Goal: Information Seeking & Learning: Learn about a topic

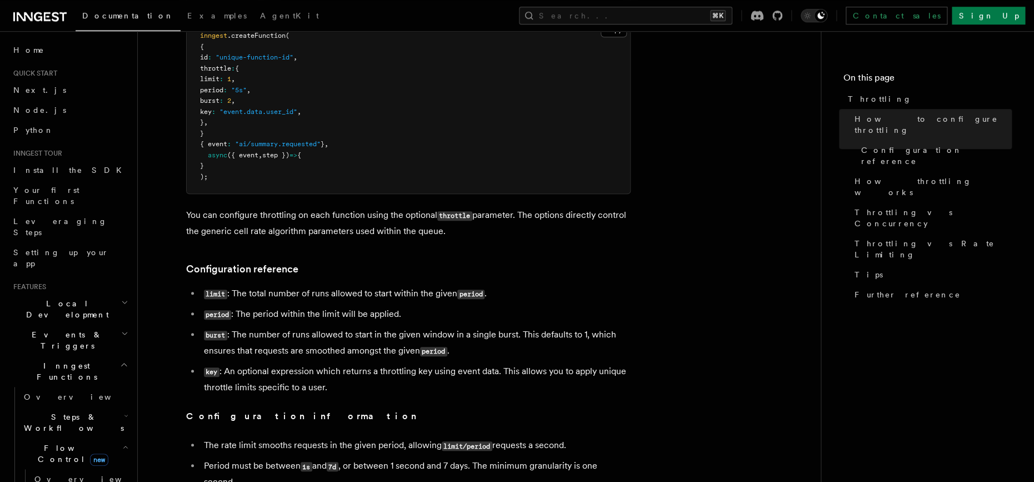
scroll to position [267, 0]
drag, startPoint x: 319, startPoint y: 211, endPoint x: 573, endPoint y: 232, distance: 254.1
click at [573, 232] on p "You can configure throttling on each function using the optional throttle param…" at bounding box center [408, 223] width 444 height 32
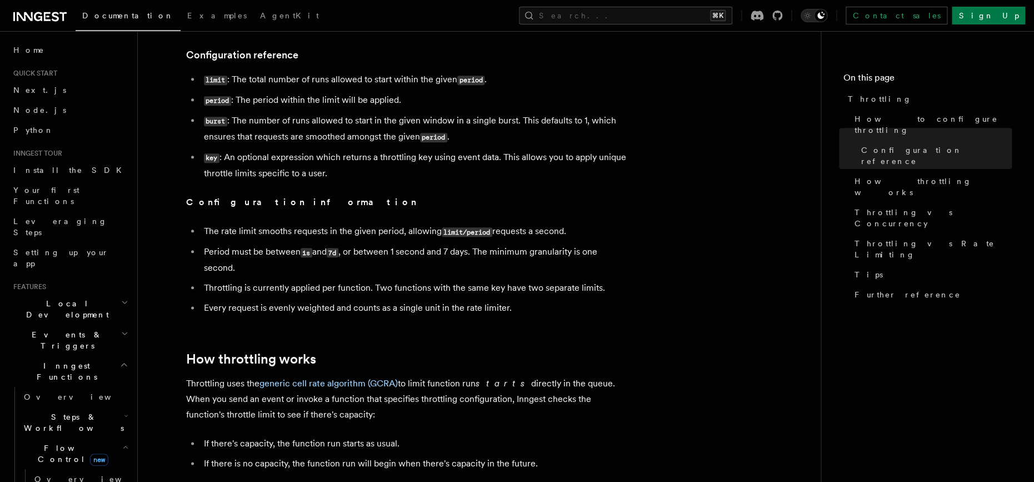
scroll to position [587, 0]
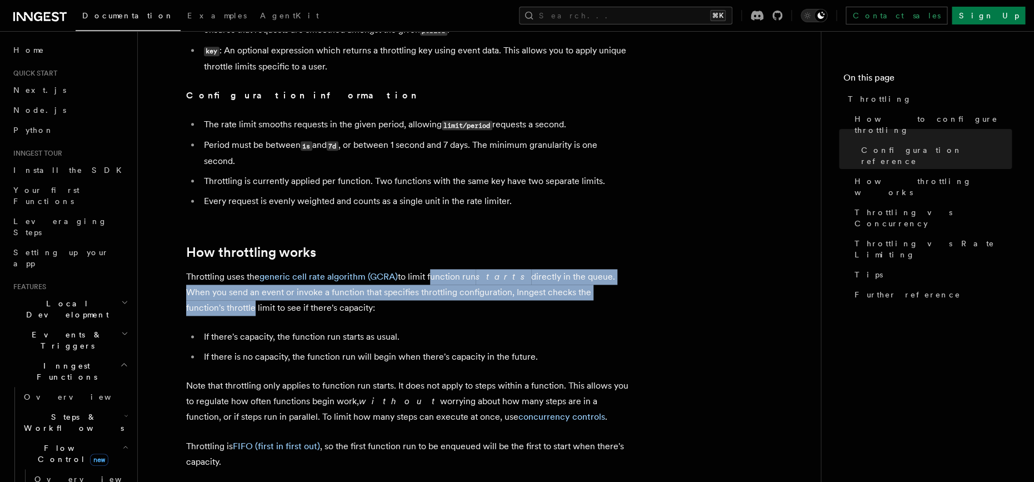
drag, startPoint x: 430, startPoint y: 284, endPoint x: 614, endPoint y: 301, distance: 184.6
click at [614, 301] on p "Throttling uses the generic cell rate algorithm (GCRA) to limit function run st…" at bounding box center [408, 292] width 444 height 47
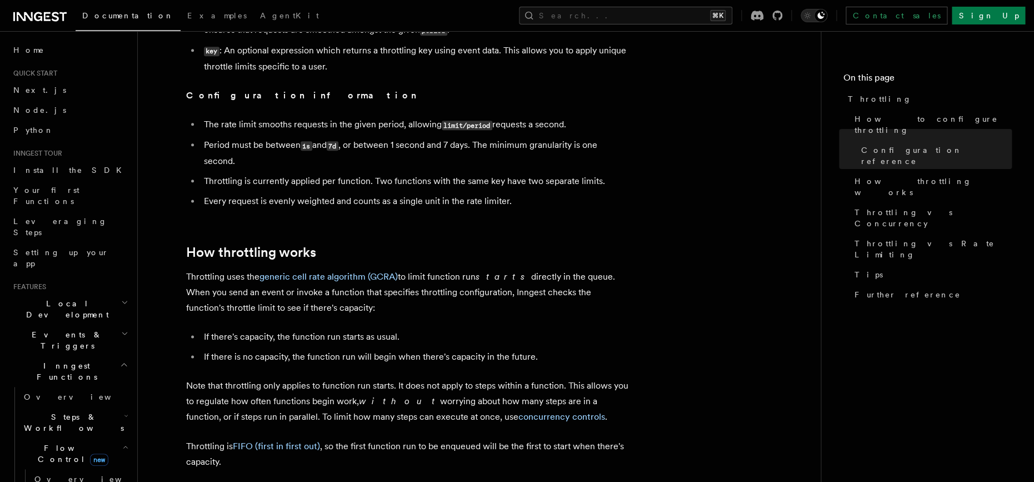
click at [398, 315] on p "Throttling uses the generic cell rate algorithm (GCRA) to limit function run st…" at bounding box center [408, 292] width 444 height 47
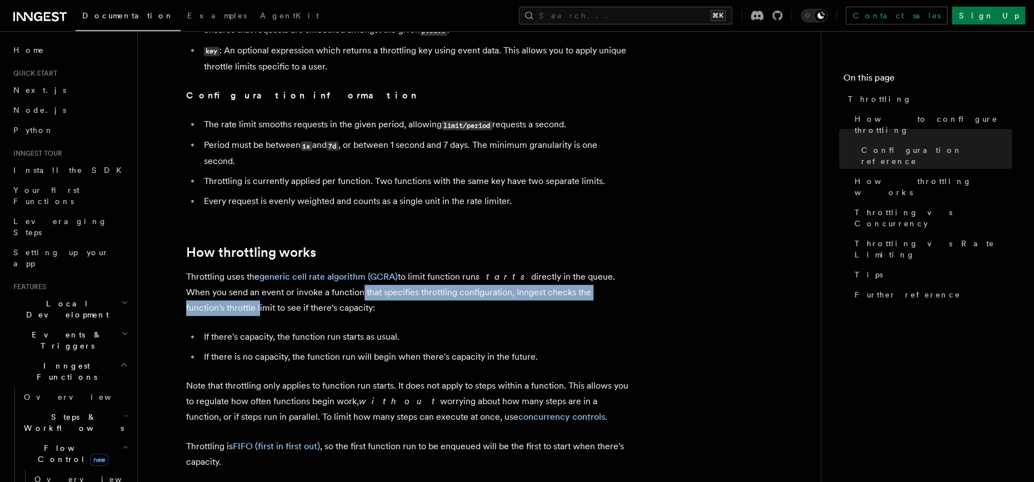
drag, startPoint x: 363, startPoint y: 300, endPoint x: 628, endPoint y: 302, distance: 265.5
click at [628, 302] on p "Throttling uses the generic cell rate algorithm (GCRA) to limit function run st…" at bounding box center [408, 292] width 444 height 47
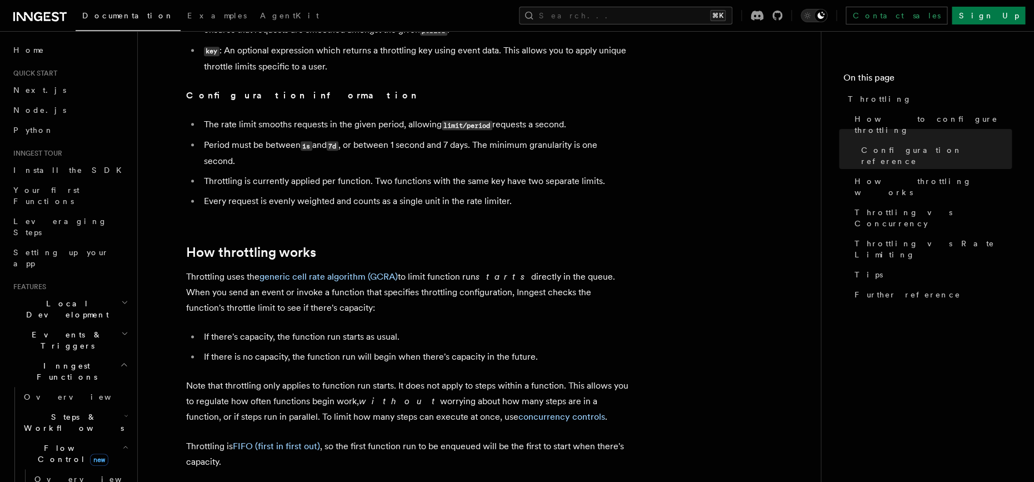
click at [628, 302] on p "Throttling uses the generic cell rate algorithm (GCRA) to limit function run st…" at bounding box center [408, 292] width 444 height 47
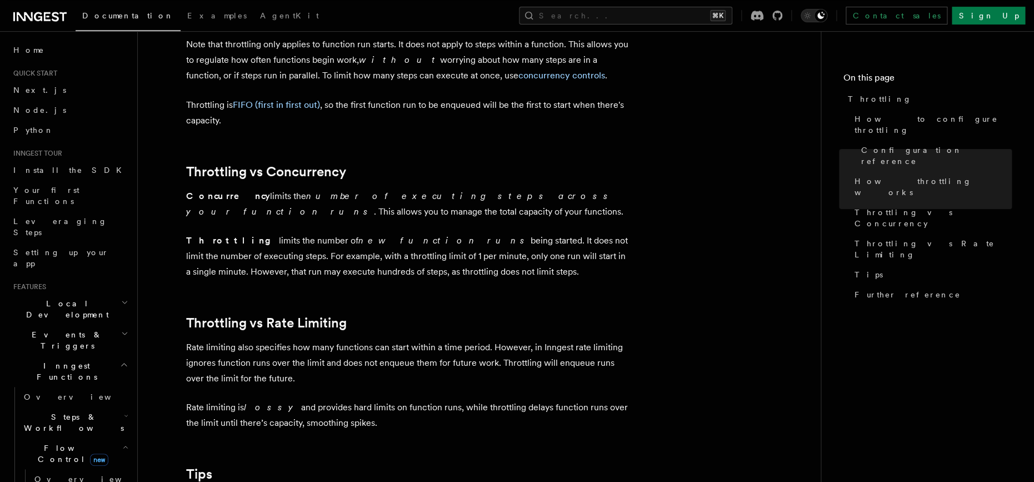
scroll to position [933, 0]
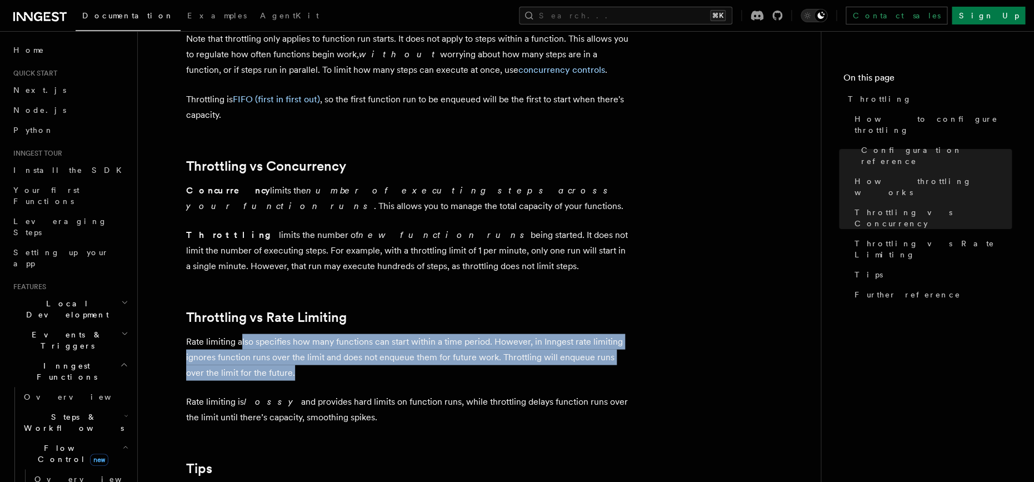
drag, startPoint x: 242, startPoint y: 347, endPoint x: 552, endPoint y: 375, distance: 311.7
click at [552, 375] on p "Rate limiting also specifies how many functions can start within a time period.…" at bounding box center [408, 356] width 444 height 47
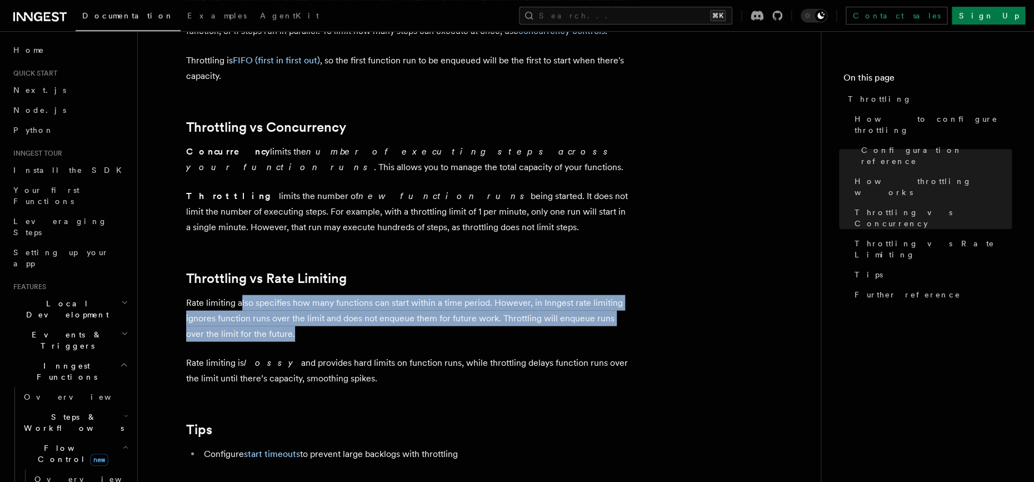
scroll to position [986, 0]
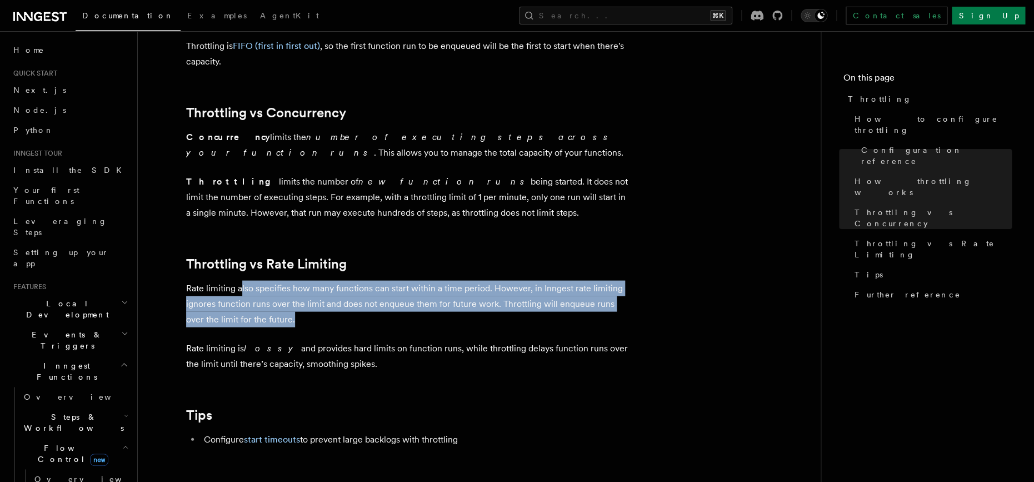
drag, startPoint x: 219, startPoint y: 349, endPoint x: 499, endPoint y: 365, distance: 281.0
click at [499, 365] on p "Rate limiting is lossy and provides hard limits on function runs, while throttl…" at bounding box center [408, 355] width 444 height 31
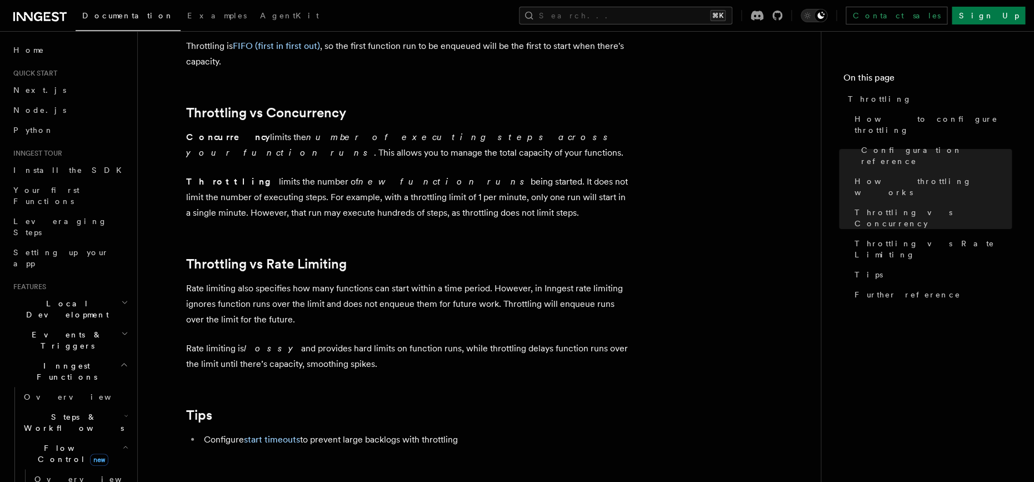
scroll to position [32, 0]
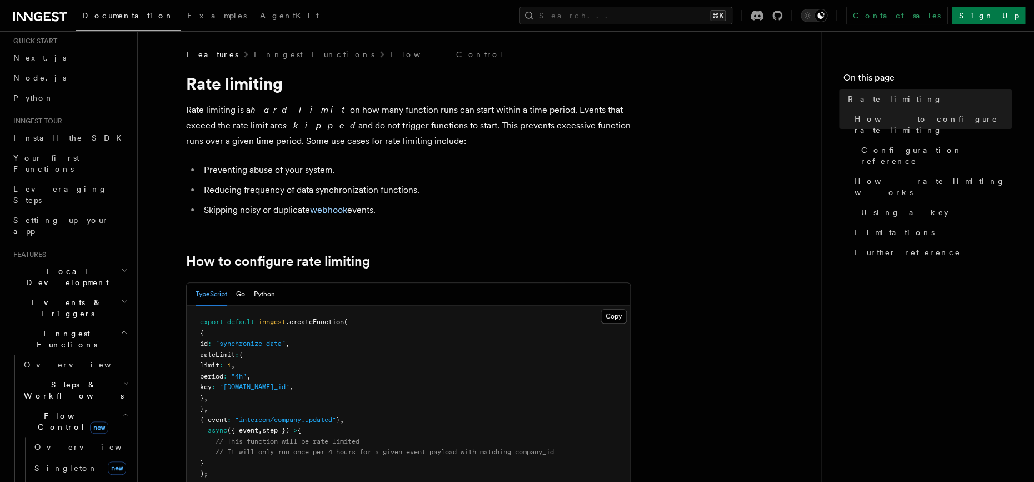
drag, startPoint x: 234, startPoint y: 108, endPoint x: 497, endPoint y: 142, distance: 265.5
click at [497, 142] on p "Rate limiting is a hard limit on how many function runs can start within a time…" at bounding box center [408, 125] width 444 height 47
drag, startPoint x: 211, startPoint y: 192, endPoint x: 458, endPoint y: 196, distance: 247.7
click at [445, 192] on li "Reducing frequency of data synchronization functions." at bounding box center [416, 190] width 430 height 16
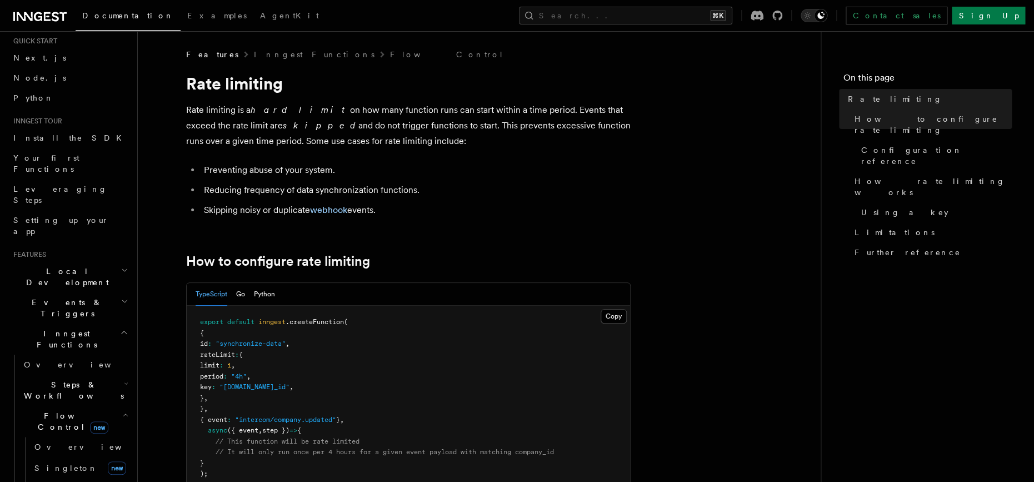
click at [458, 196] on li "Reducing frequency of data synchronization functions." at bounding box center [416, 190] width 430 height 16
drag, startPoint x: 261, startPoint y: 212, endPoint x: 465, endPoint y: 202, distance: 204.1
click at [427, 203] on li "Skipping noisy or duplicate webhook events." at bounding box center [416, 210] width 430 height 16
click at [530, 196] on li "Reducing frequency of data synchronization functions." at bounding box center [416, 190] width 430 height 16
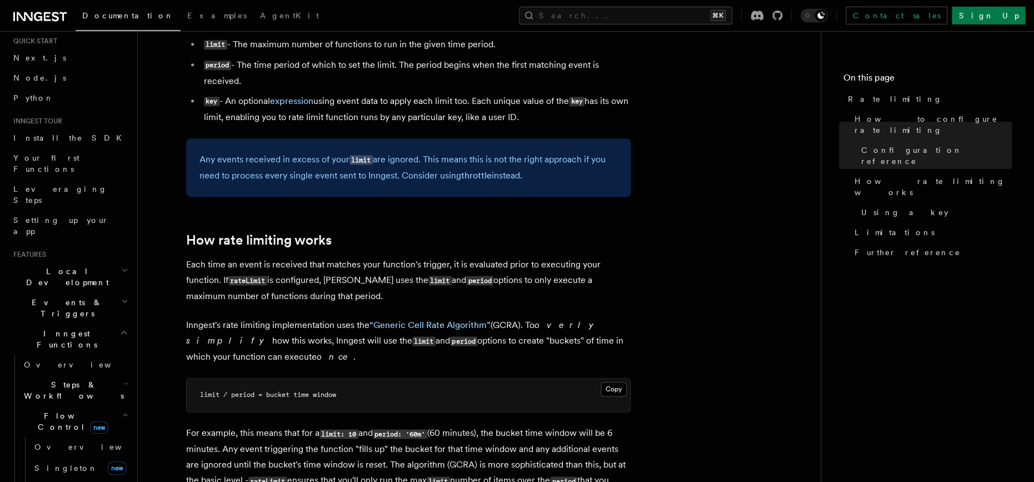
scroll to position [507, 0]
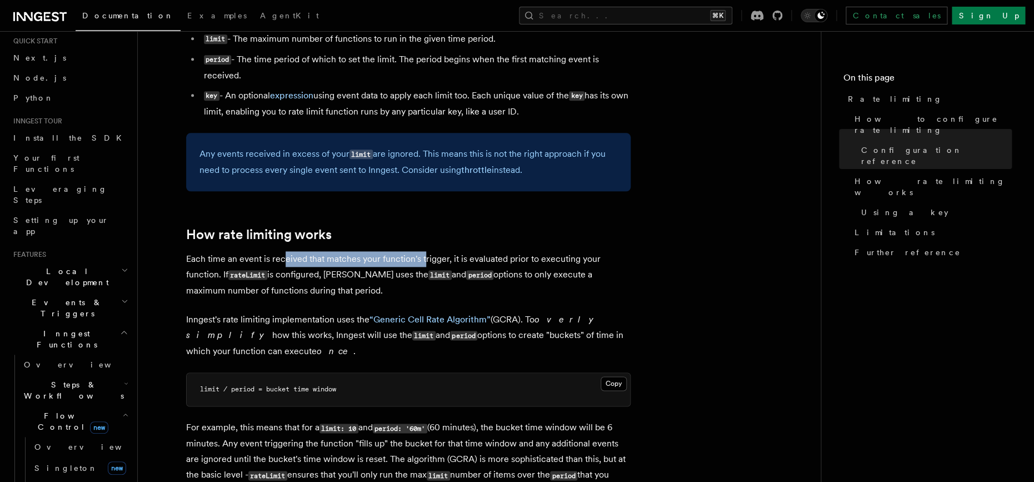
drag, startPoint x: 282, startPoint y: 264, endPoint x: 424, endPoint y: 260, distance: 142.2
click at [424, 260] on p "Each time an event is received that matches your function's trigger, it is eval…" at bounding box center [408, 274] width 444 height 47
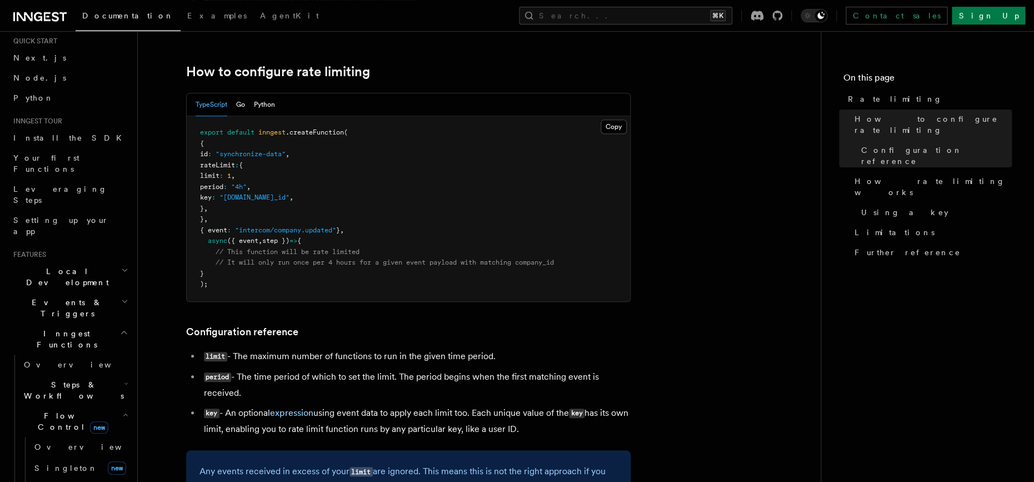
scroll to position [187, 0]
